Goal: Check status: Check status

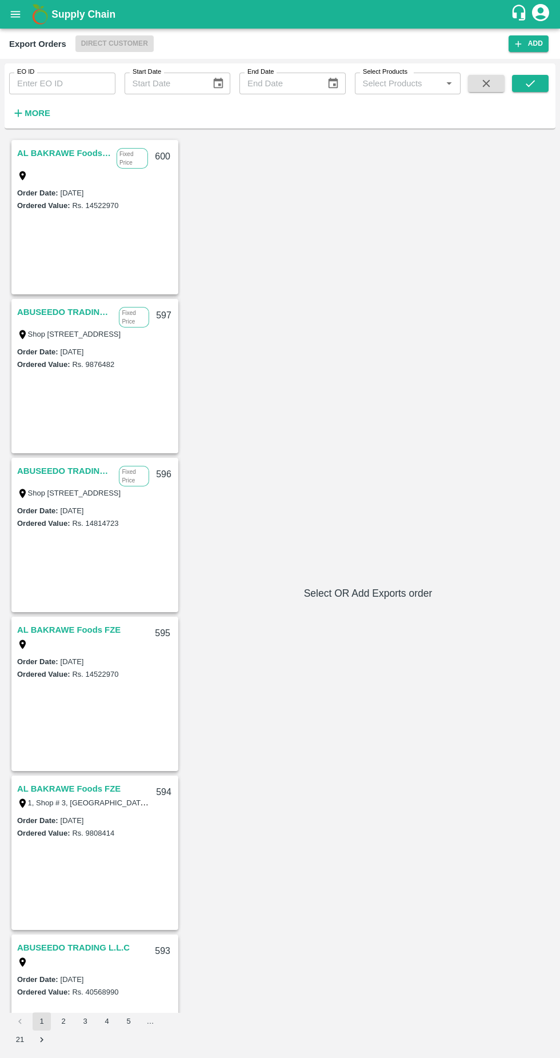
click at [33, 83] on input "EO ID" at bounding box center [62, 84] width 106 height 22
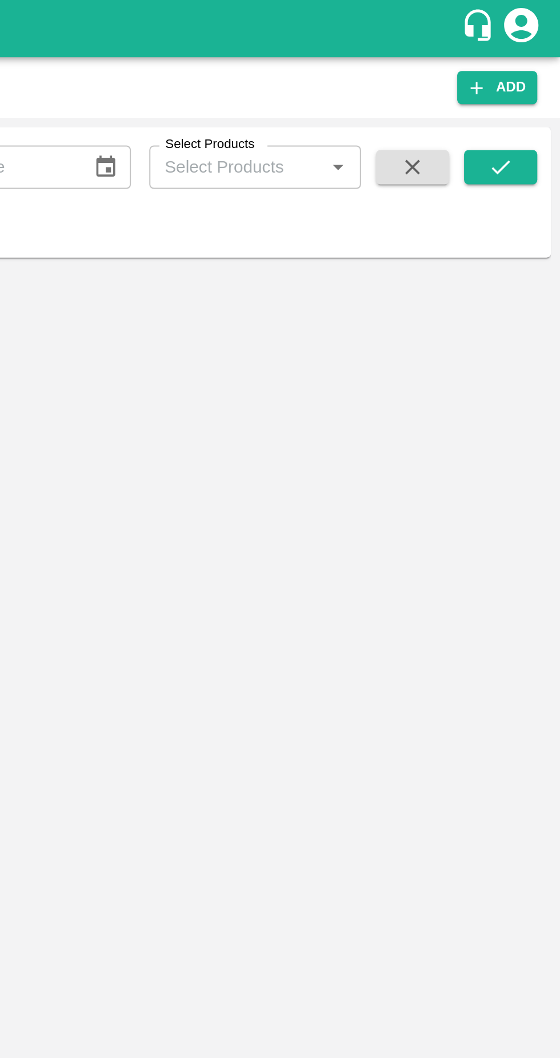
type input "557"
click at [540, 89] on button "submit" at bounding box center [530, 83] width 37 height 17
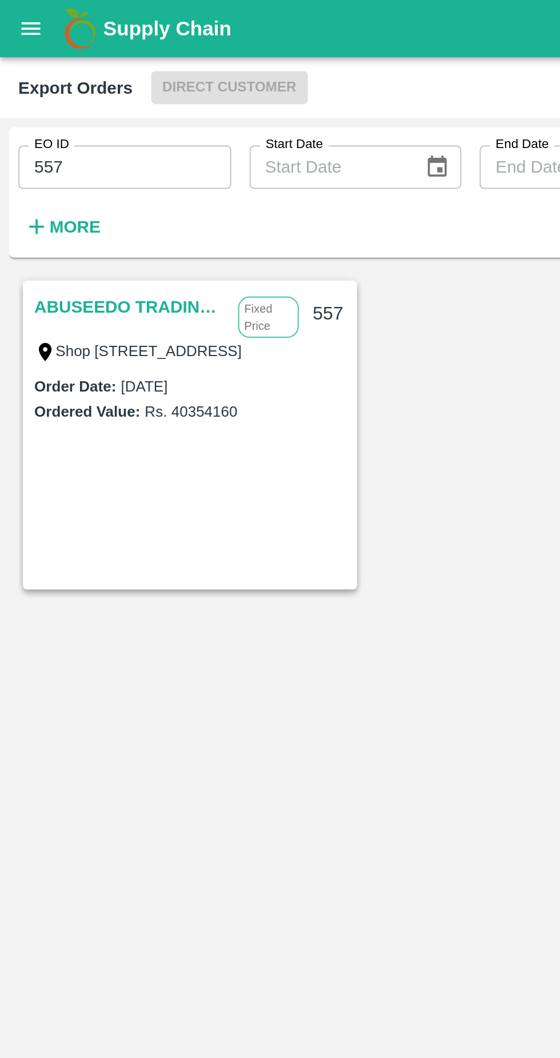
click at [58, 151] on link "ABUSEEDO TRADING L.L.C" at bounding box center [65, 153] width 96 height 15
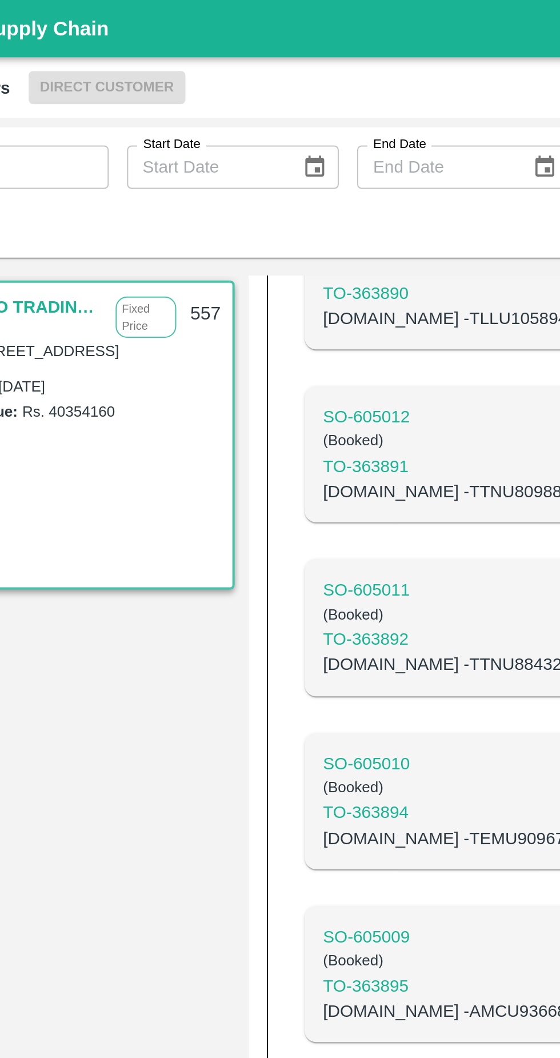
scroll to position [3433, 0]
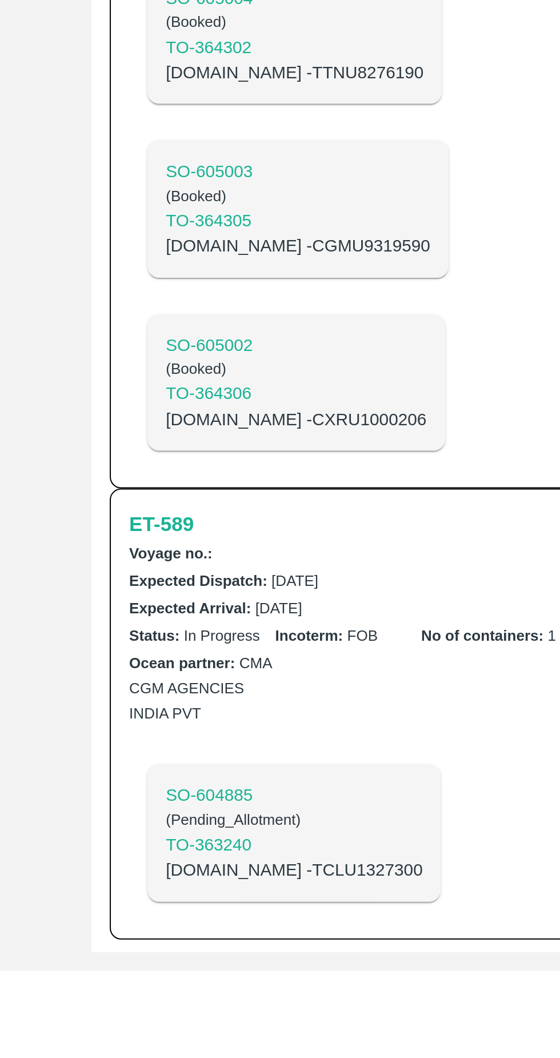
click at [223, 839] on h6 "ET- 589" at bounding box center [220, 835] width 32 height 16
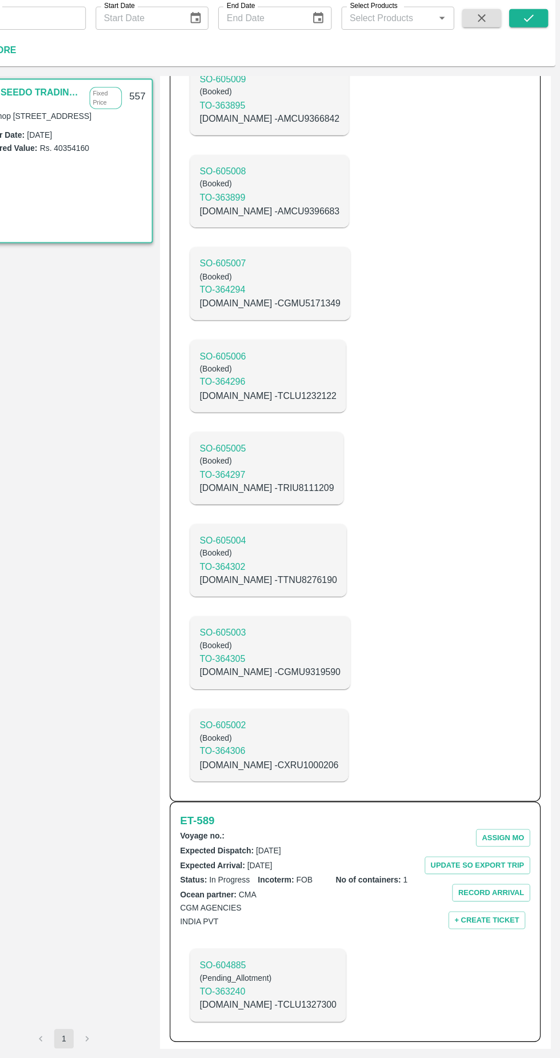
scroll to position [0, 0]
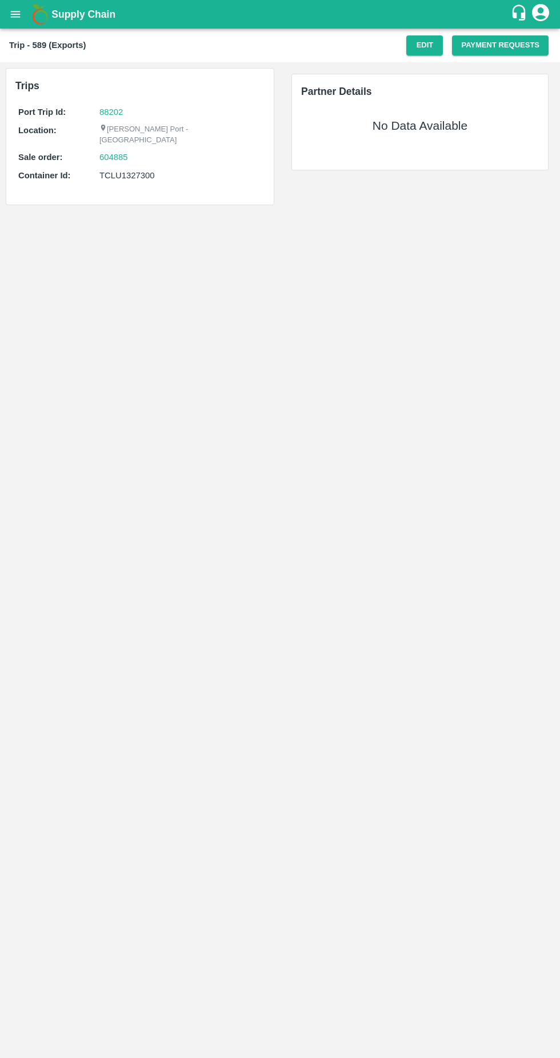
click at [416, 37] on button "Edit" at bounding box center [424, 45] width 37 height 20
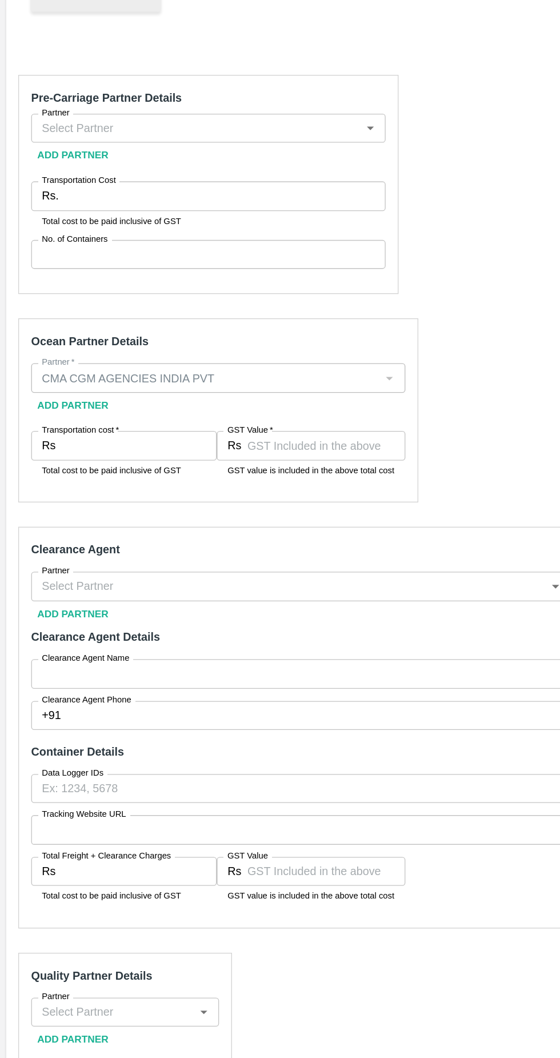
scroll to position [106, 0]
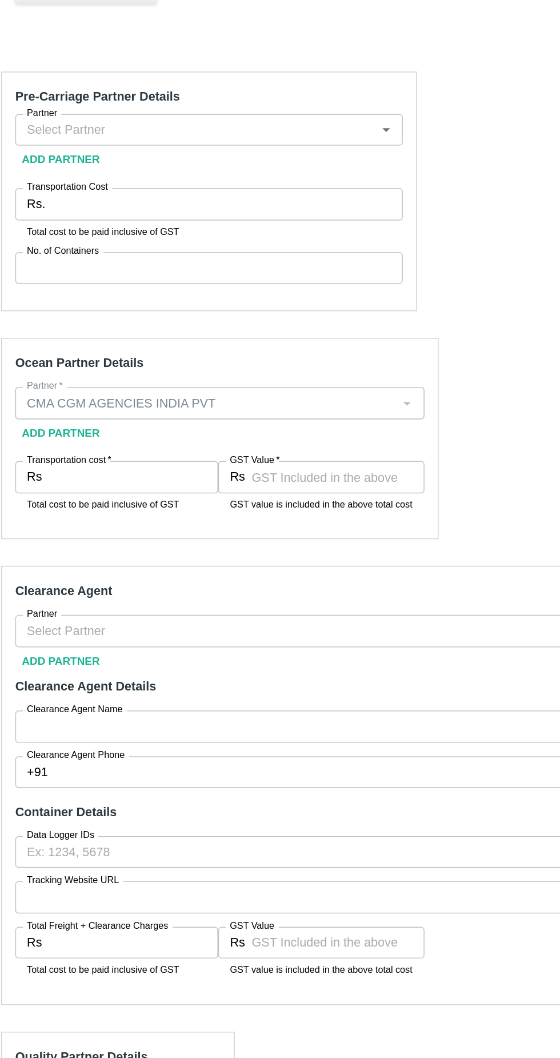
click at [271, 467] on input "GST Value   *" at bounding box center [245, 467] width 118 height 22
click at [79, 557] on label "Transportation cost   *" at bounding box center [60, 560] width 58 height 9
click at [79, 562] on input "Transportation cost   *" at bounding box center [104, 573] width 117 height 22
